Goal: Check status

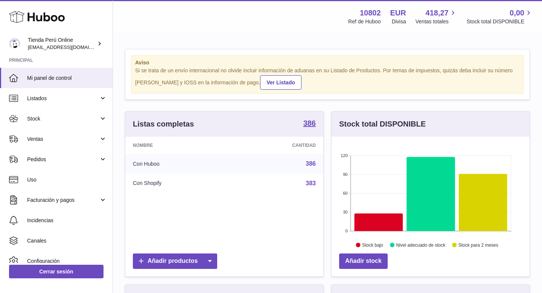
scroll to position [117, 198]
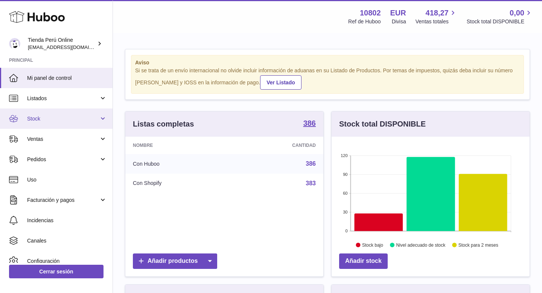
click at [69, 123] on link "Stock" at bounding box center [56, 118] width 113 height 20
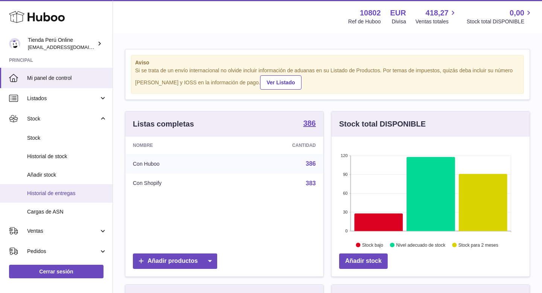
click at [70, 196] on span "Historial de entregas" at bounding box center [67, 193] width 80 height 7
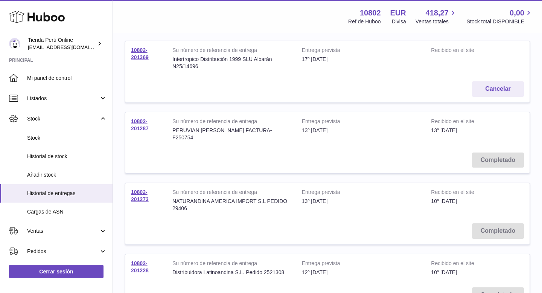
scroll to position [99, 0]
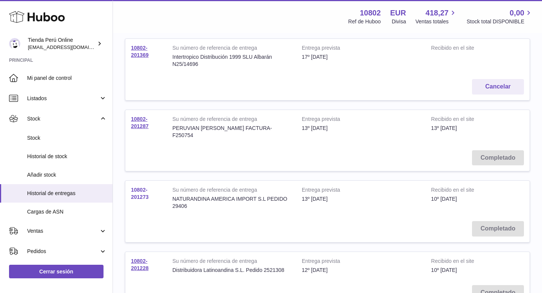
click at [141, 189] on link "10802-201273" at bounding box center [140, 193] width 18 height 13
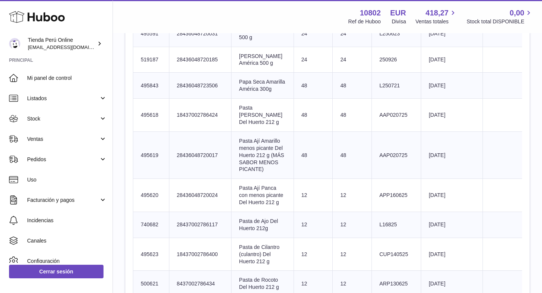
scroll to position [486, 0]
